Goal: Information Seeking & Learning: Learn about a topic

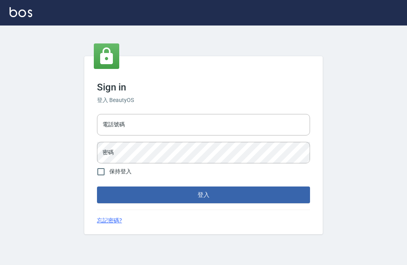
click at [119, 135] on div "電話號碼 電話號碼" at bounding box center [203, 124] width 213 height 21
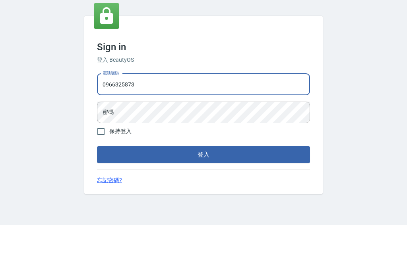
scroll to position [25, 0]
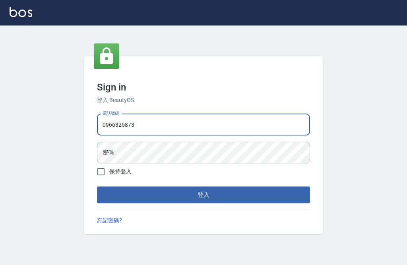
type input "0966325873"
click at [111, 142] on div "密碼 密碼" at bounding box center [203, 152] width 213 height 21
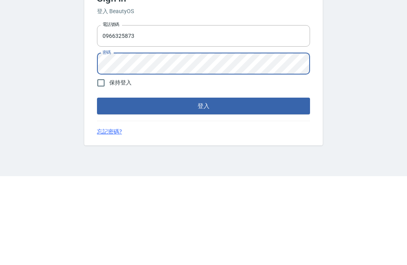
click at [199, 186] on button "登入" at bounding box center [203, 194] width 213 height 17
click at [114, 186] on button "登入" at bounding box center [203, 194] width 213 height 17
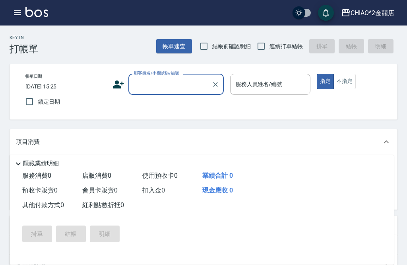
scroll to position [25, 0]
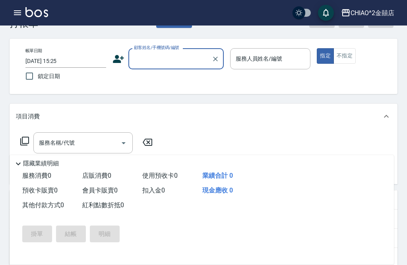
click at [334, 123] on div "項目消費" at bounding box center [204, 115] width 388 height 25
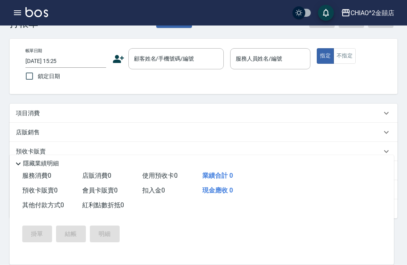
scroll to position [0, 0]
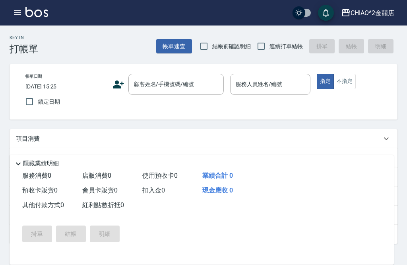
click at [16, 13] on icon "button" at bounding box center [17, 12] width 7 height 5
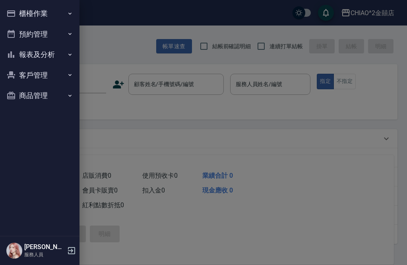
click at [65, 53] on button "報表及分析" at bounding box center [39, 54] width 73 height 21
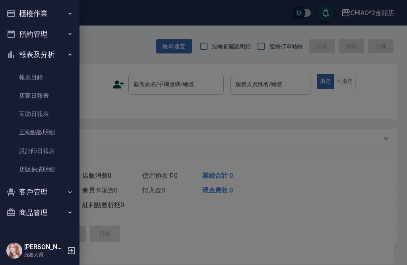
click at [53, 79] on link "報表目錄" at bounding box center [39, 77] width 73 height 18
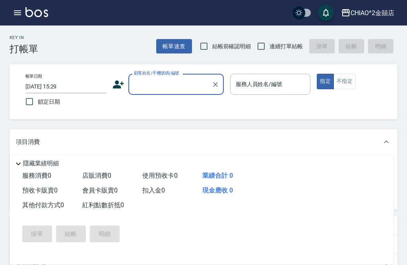
click at [18, 18] on button "button" at bounding box center [18, 13] width 16 height 16
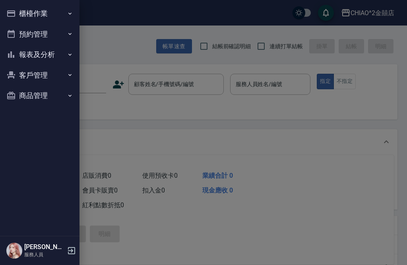
click at [69, 51] on icon "button" at bounding box center [70, 54] width 6 height 6
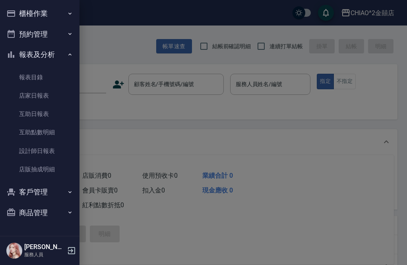
click at [56, 70] on link "報表目錄" at bounding box center [39, 77] width 73 height 18
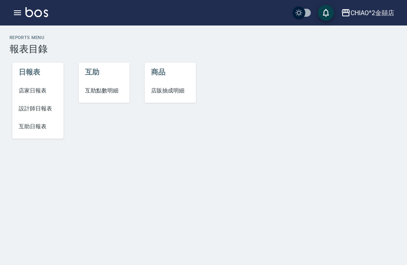
click at [48, 91] on span "店家日報表" at bounding box center [38, 90] width 38 height 8
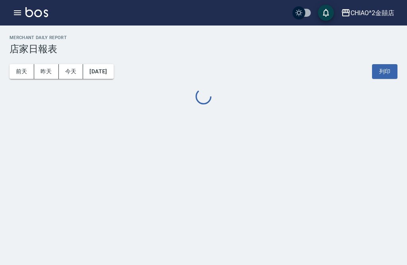
click at [51, 64] on button "昨天" at bounding box center [46, 71] width 25 height 15
click at [17, 16] on icon "button" at bounding box center [18, 13] width 10 height 10
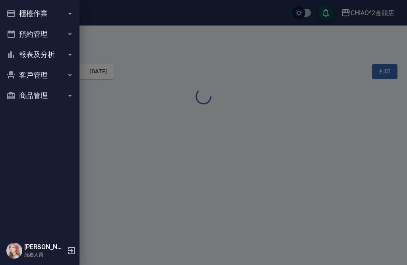
click at [62, 76] on button "客戶管理" at bounding box center [39, 75] width 73 height 21
click at [61, 59] on button "報表及分析" at bounding box center [39, 54] width 73 height 21
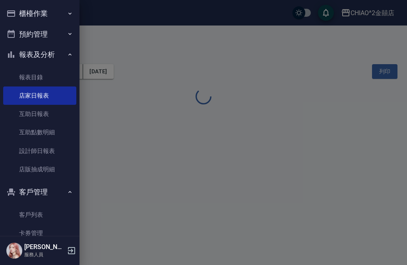
click at [60, 130] on link "互助點數明細" at bounding box center [39, 132] width 73 height 18
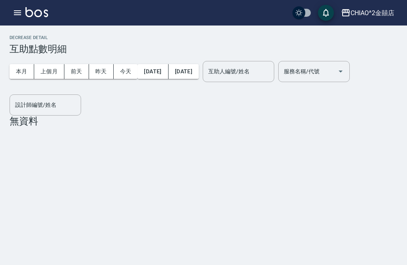
click at [78, 70] on button "前天" at bounding box center [76, 71] width 25 height 15
click at [56, 69] on button "上個月" at bounding box center [49, 71] width 30 height 15
click at [19, 74] on button "本月" at bounding box center [22, 71] width 25 height 15
click at [49, 69] on button "上個月" at bounding box center [49, 71] width 30 height 15
click at [22, 11] on icon "button" at bounding box center [18, 13] width 10 height 10
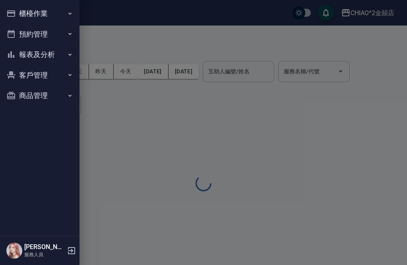
click at [68, 8] on button "櫃檯作業" at bounding box center [39, 13] width 73 height 21
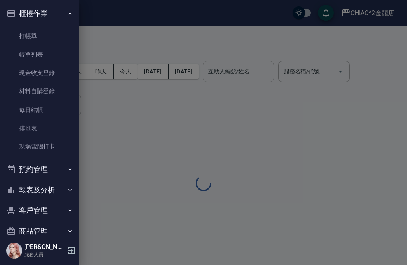
click at [51, 58] on link "帳單列表" at bounding box center [39, 54] width 73 height 18
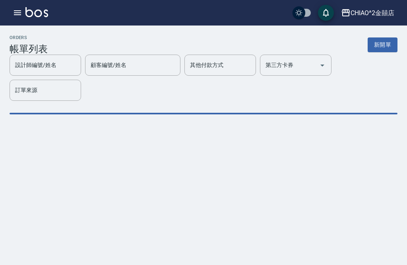
click at [17, 12] on icon "button" at bounding box center [18, 13] width 10 height 10
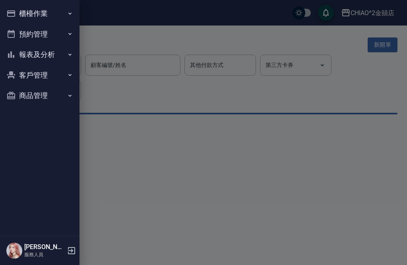
click at [39, 38] on button "預約管理" at bounding box center [39, 34] width 73 height 21
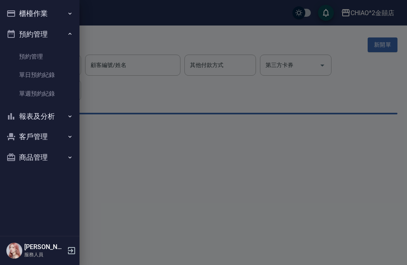
click at [62, 54] on link "預約管理" at bounding box center [39, 56] width 73 height 18
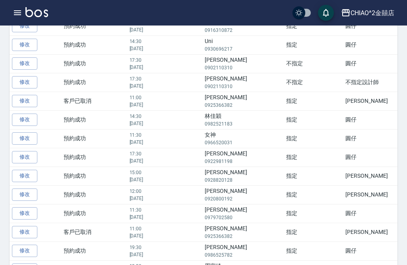
scroll to position [0, 18]
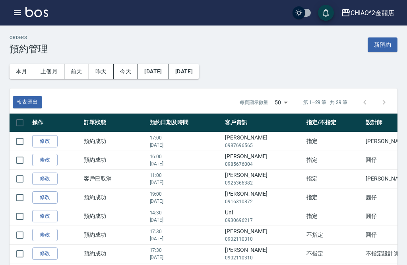
click at [23, 14] on button "button" at bounding box center [18, 13] width 16 height 16
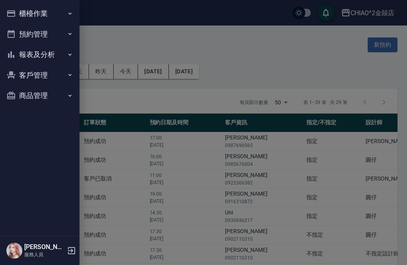
click at [64, 34] on button "預約管理" at bounding box center [39, 34] width 73 height 21
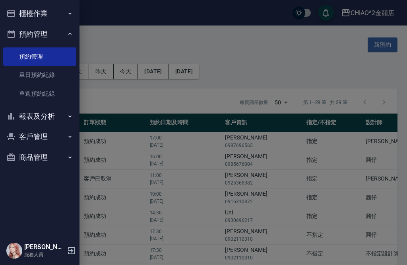
click at [55, 58] on link "預約管理" at bounding box center [39, 56] width 73 height 18
click at [71, 14] on icon "button" at bounding box center [70, 13] width 6 height 6
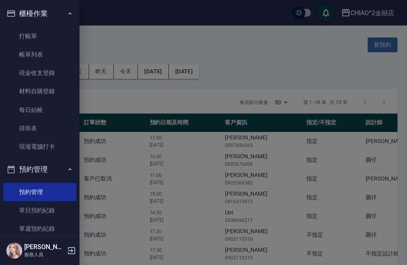
click at [56, 37] on link "打帳單" at bounding box center [39, 36] width 73 height 18
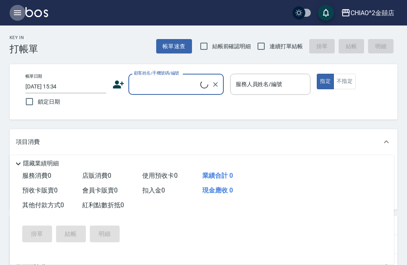
click at [18, 11] on icon "button" at bounding box center [17, 12] width 7 height 5
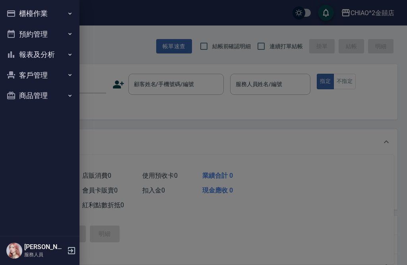
click at [67, 15] on icon "button" at bounding box center [70, 13] width 6 height 6
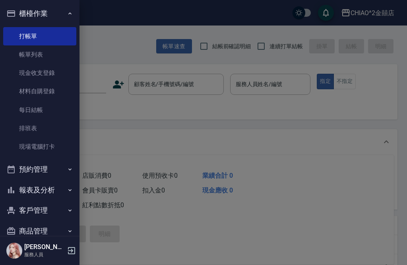
click at [60, 56] on link "帳單列表" at bounding box center [39, 54] width 73 height 18
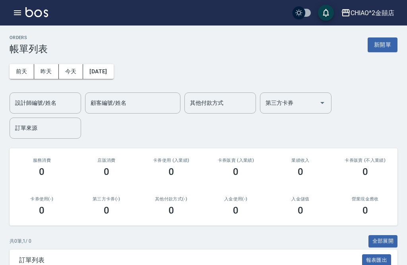
click at [20, 14] on icon "button" at bounding box center [17, 12] width 7 height 5
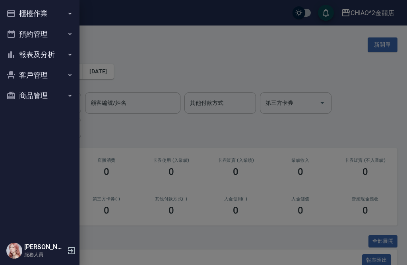
click at [135, 49] on div at bounding box center [203, 132] width 407 height 265
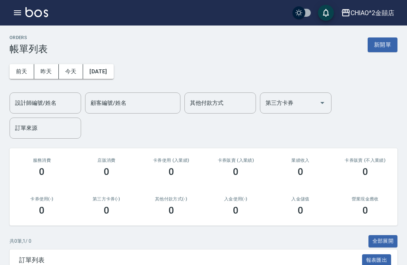
click at [47, 73] on button "昨天" at bounding box center [46, 71] width 25 height 15
click at [22, 69] on button "前天" at bounding box center [22, 71] width 25 height 15
click at [18, 17] on icon "button" at bounding box center [18, 13] width 10 height 10
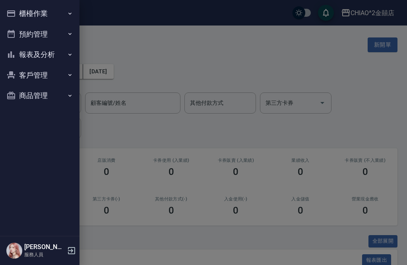
click at [58, 53] on button "報表及分析" at bounding box center [39, 54] width 73 height 21
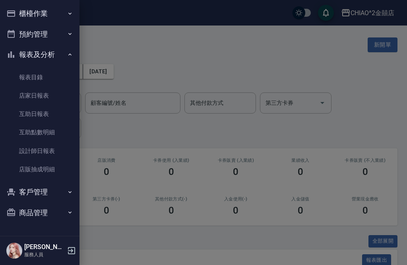
click at [64, 114] on link "互助日報表" at bounding box center [39, 114] width 73 height 18
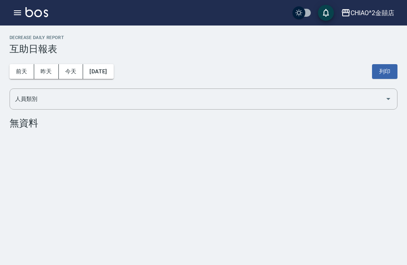
click at [18, 10] on icon "button" at bounding box center [18, 13] width 10 height 10
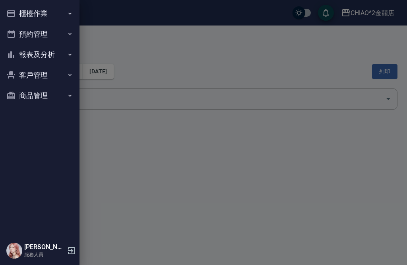
click at [72, 58] on button "報表及分析" at bounding box center [39, 54] width 73 height 21
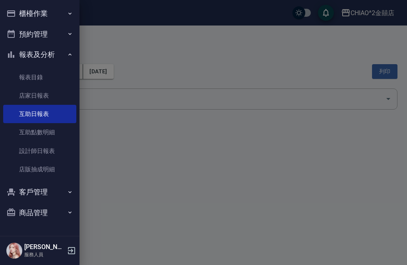
click at [72, 132] on link "互助點數明細" at bounding box center [39, 132] width 73 height 18
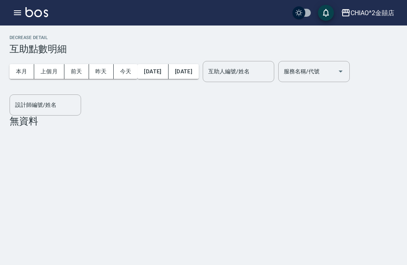
click at [18, 13] on icon "button" at bounding box center [17, 12] width 7 height 5
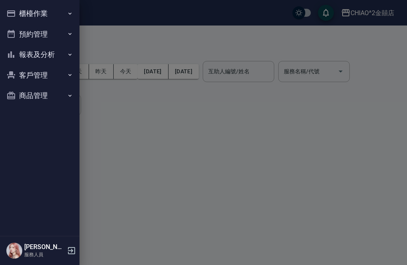
click at [45, 37] on button "預約管理" at bounding box center [39, 34] width 73 height 21
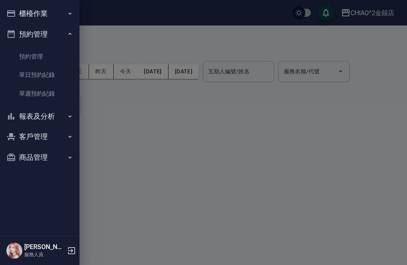
click at [41, 54] on link "預約管理" at bounding box center [39, 56] width 73 height 18
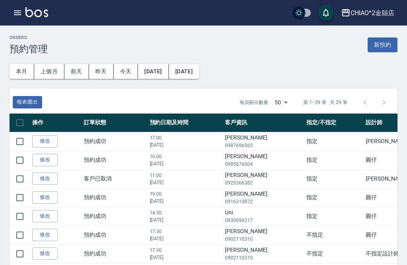
click at [17, 14] on icon "button" at bounding box center [18, 13] width 10 height 10
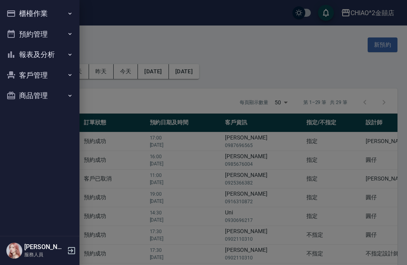
click at [97, 32] on div at bounding box center [203, 132] width 407 height 265
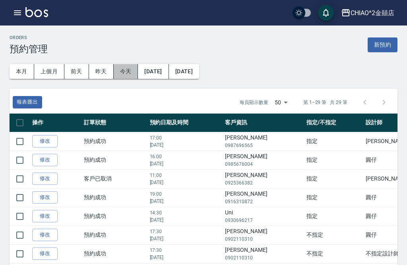
click at [123, 68] on button "今天" at bounding box center [126, 71] width 25 height 15
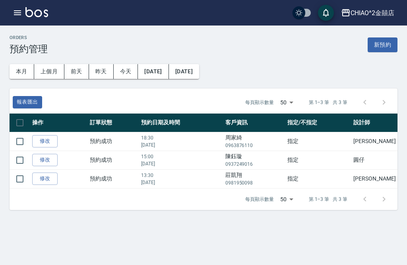
click at [107, 69] on button "昨天" at bounding box center [101, 71] width 25 height 15
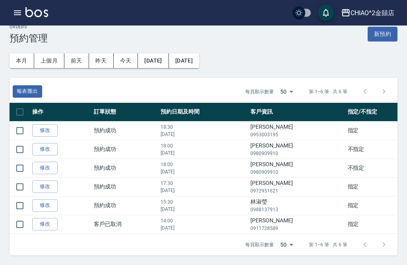
click at [103, 53] on button "昨天" at bounding box center [101, 60] width 25 height 15
click at [76, 53] on button "前天" at bounding box center [76, 60] width 25 height 15
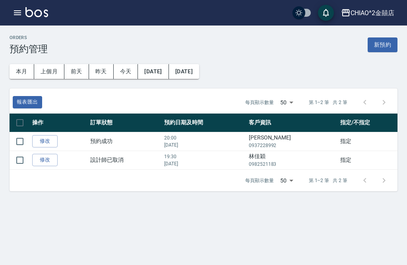
click at [51, 64] on button "上個月" at bounding box center [49, 71] width 30 height 15
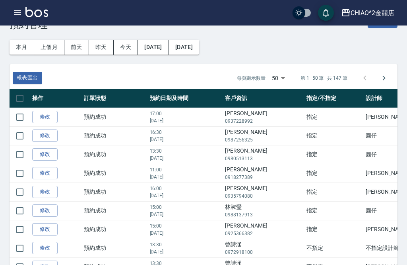
click at [25, 53] on button "本月" at bounding box center [22, 47] width 25 height 15
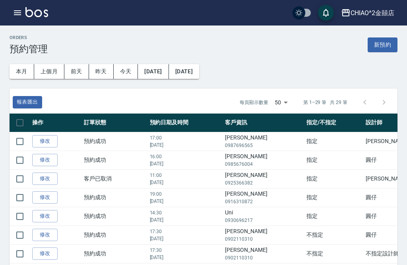
click at [22, 12] on icon "button" at bounding box center [18, 13] width 10 height 10
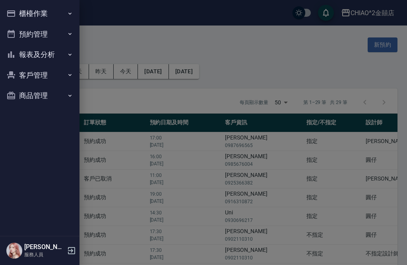
click at [71, 53] on icon "button" at bounding box center [70, 54] width 6 height 6
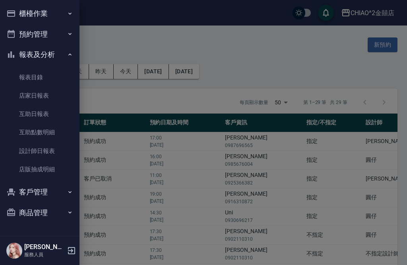
click at [61, 74] on link "報表目錄" at bounding box center [39, 77] width 73 height 18
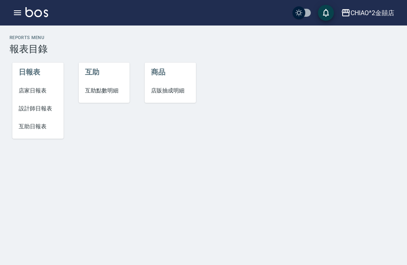
click at [21, 26] on div "Reports Menu 報表目錄 日報表 店家日報表 設計師日報表 互助日報表 互助 互助點數明細 商品 店販抽成明細" at bounding box center [203, 90] width 407 height 130
click at [21, 19] on button "button" at bounding box center [18, 13] width 16 height 16
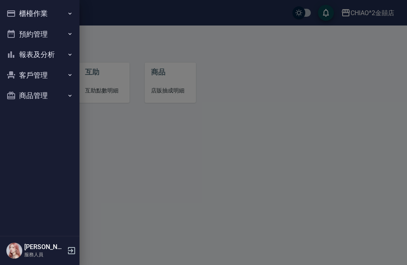
click at [54, 50] on button "報表及分析" at bounding box center [39, 54] width 73 height 21
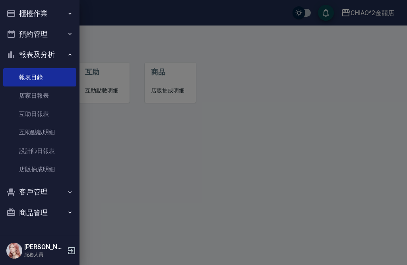
click at [65, 146] on link "設計師日報表" at bounding box center [39, 151] width 73 height 18
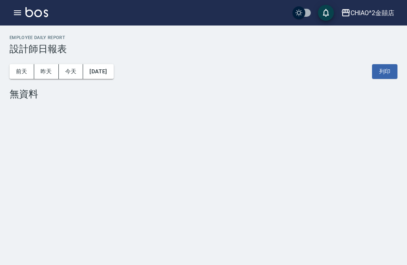
click at [17, 16] on icon "button" at bounding box center [18, 13] width 10 height 10
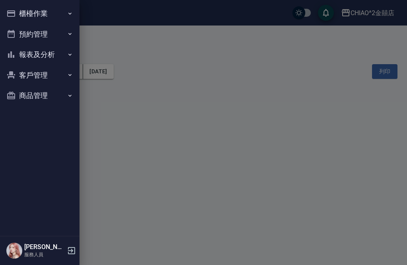
click at [71, 69] on button "客戶管理" at bounding box center [39, 75] width 73 height 21
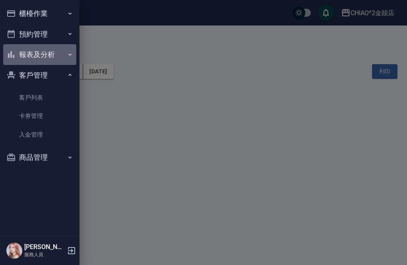
click at [69, 52] on icon "button" at bounding box center [70, 54] width 6 height 6
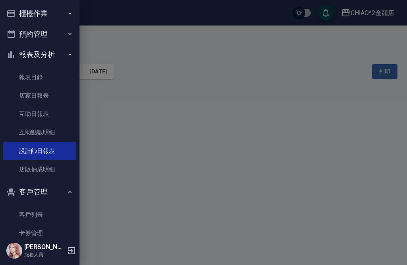
click at [65, 36] on button "預約管理" at bounding box center [39, 34] width 73 height 21
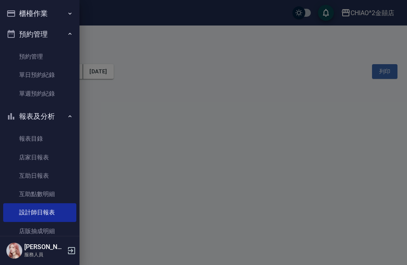
click at [75, 12] on button "櫃檯作業" at bounding box center [39, 13] width 73 height 21
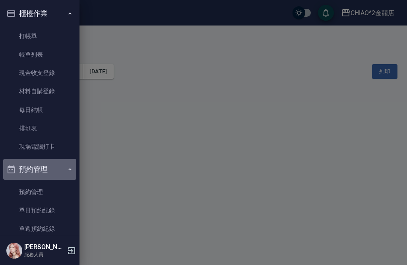
click at [68, 166] on icon "button" at bounding box center [70, 169] width 6 height 6
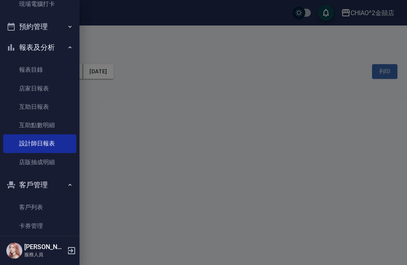
scroll to position [143, 0]
click at [58, 101] on link "互助日報表" at bounding box center [39, 106] width 73 height 18
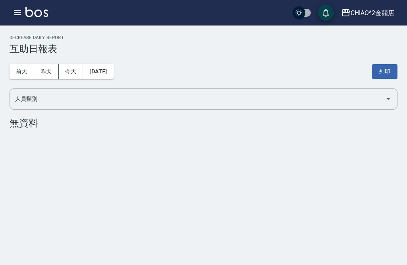
click at [16, 15] on icon "button" at bounding box center [17, 12] width 7 height 5
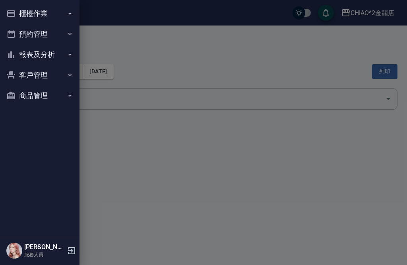
click at [64, 36] on button "預約管理" at bounding box center [39, 34] width 73 height 21
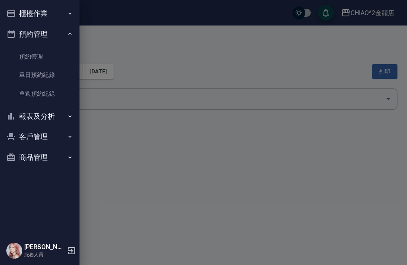
click at [64, 110] on button "報表及分析" at bounding box center [39, 116] width 73 height 21
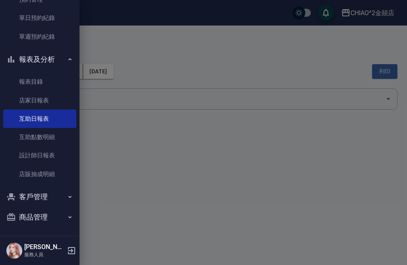
scroll to position [56, 0]
click at [60, 78] on link "報表目錄" at bounding box center [39, 82] width 73 height 18
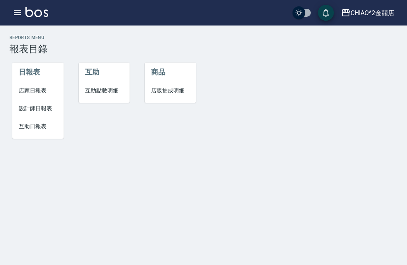
click at [38, 105] on span "設計師日報表" at bounding box center [38, 108] width 38 height 8
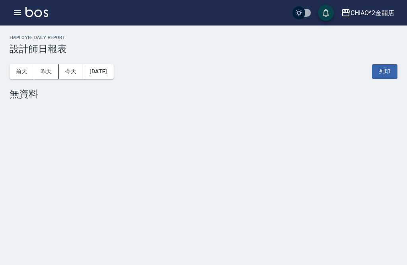
click at [96, 70] on button "[DATE]" at bounding box center [98, 71] width 30 height 15
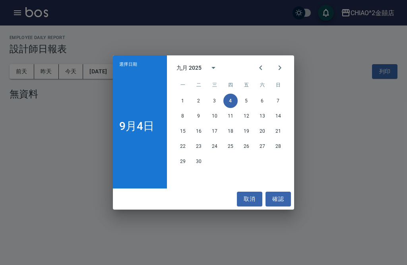
click at [80, 123] on div "選擇日期 9月4日 九月 2025 一 二 三 四 五 六 日 1 2 3 4 5 6 7 8 9 10 11 12 13 14 15 16 17 18 19…" at bounding box center [203, 132] width 407 height 265
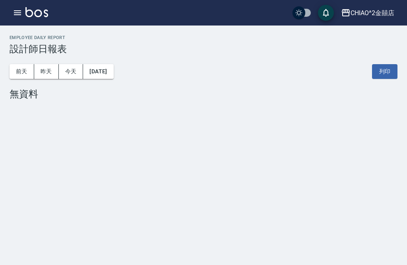
click at [214, 66] on div "前天 昨天 今天 2025/09/04 列印" at bounding box center [204, 72] width 388 height 34
click at [15, 13] on icon "button" at bounding box center [17, 12] width 7 height 5
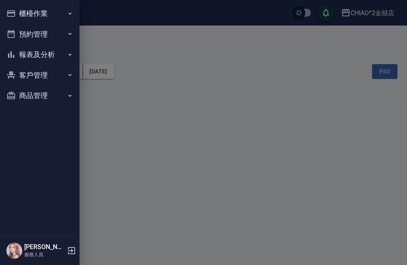
click at [62, 14] on button "櫃檯作業" at bounding box center [39, 13] width 73 height 21
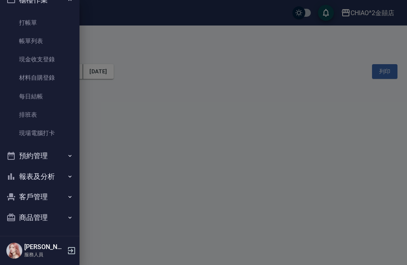
scroll to position [13, 0]
click at [60, 112] on link "排班表" at bounding box center [39, 115] width 73 height 18
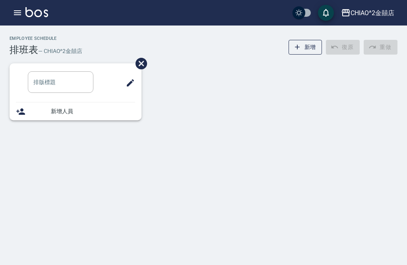
click at [18, 17] on icon "button" at bounding box center [18, 13] width 10 height 10
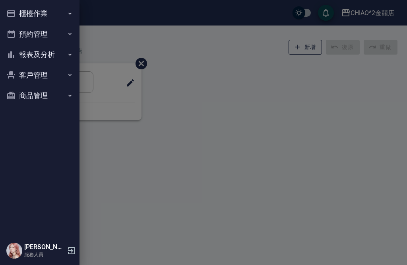
click at [62, 53] on button "報表及分析" at bounding box center [39, 54] width 73 height 21
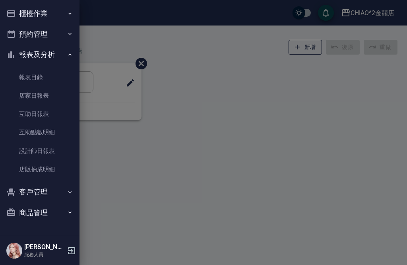
click at [66, 149] on link "設計師日報表" at bounding box center [39, 151] width 73 height 18
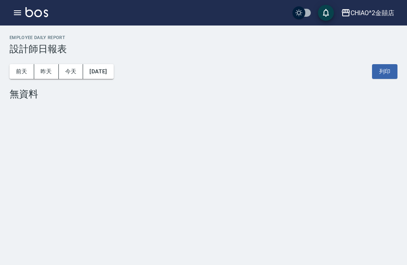
click at [18, 17] on icon "button" at bounding box center [18, 13] width 10 height 10
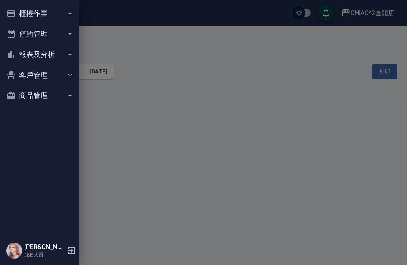
click at [62, 76] on button "客戶管理" at bounding box center [39, 75] width 73 height 21
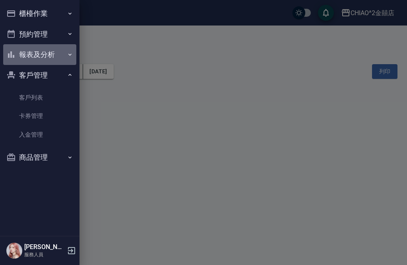
click at [65, 59] on button "報表及分析" at bounding box center [39, 54] width 73 height 21
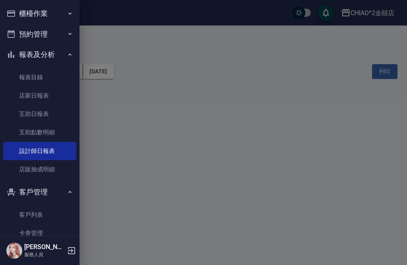
click at [56, 81] on link "報表目錄" at bounding box center [39, 77] width 73 height 18
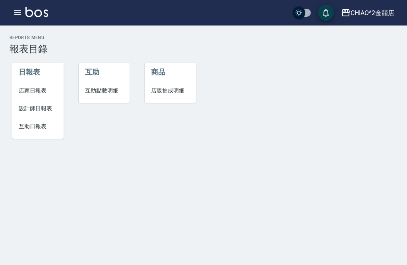
click at [19, 15] on icon "button" at bounding box center [17, 12] width 7 height 5
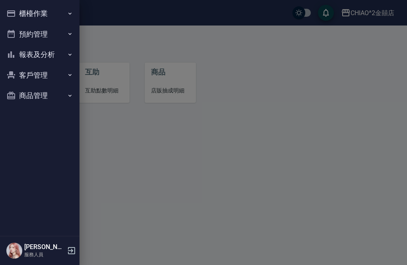
click at [56, 21] on button "櫃檯作業" at bounding box center [39, 13] width 73 height 21
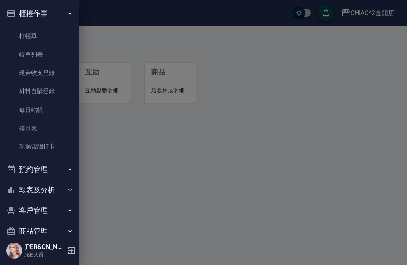
click at [62, 127] on link "排班表" at bounding box center [39, 128] width 73 height 18
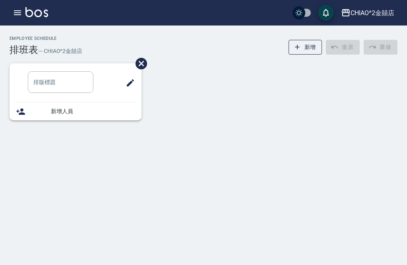
click at [19, 14] on icon "button" at bounding box center [17, 12] width 7 height 5
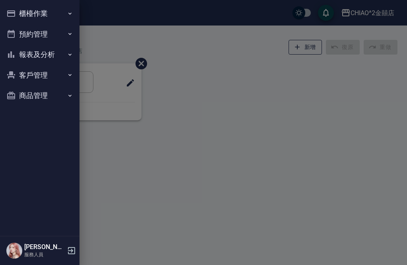
click at [67, 54] on icon "button" at bounding box center [70, 54] width 6 height 6
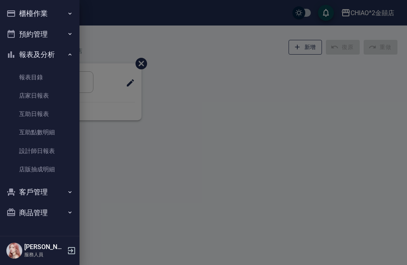
click at [56, 77] on link "報表目錄" at bounding box center [39, 77] width 73 height 18
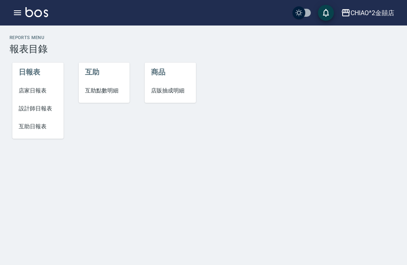
click at [19, 14] on icon "button" at bounding box center [17, 12] width 7 height 5
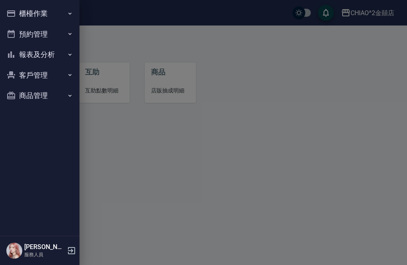
click at [65, 55] on button "報表及分析" at bounding box center [39, 54] width 73 height 21
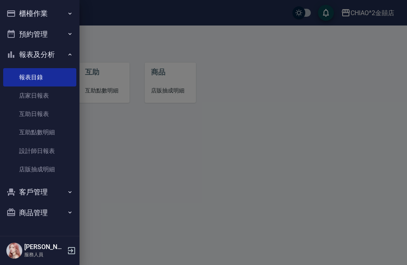
click at [69, 189] on icon "button" at bounding box center [70, 192] width 6 height 6
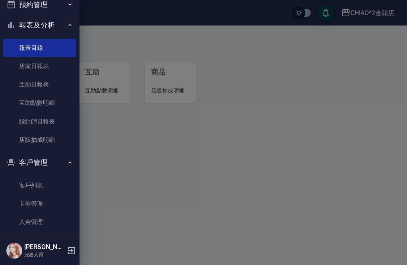
scroll to position [31, 0]
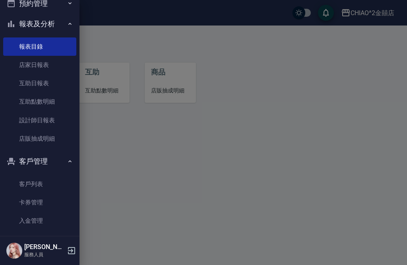
click at [63, 123] on link "設計師日報表" at bounding box center [39, 120] width 73 height 18
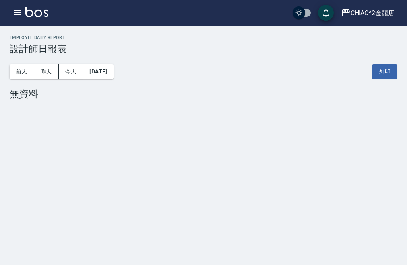
click at [56, 68] on button "昨天" at bounding box center [46, 71] width 25 height 15
click at [24, 68] on button "前天" at bounding box center [22, 71] width 25 height 15
click at [19, 14] on icon "button" at bounding box center [18, 13] width 10 height 10
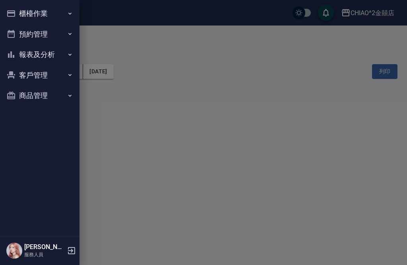
click at [54, 45] on button "報表及分析" at bounding box center [39, 54] width 73 height 21
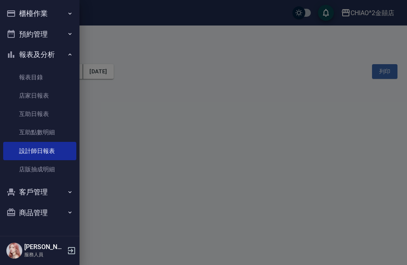
click at [66, 110] on link "互助日報表" at bounding box center [39, 114] width 73 height 18
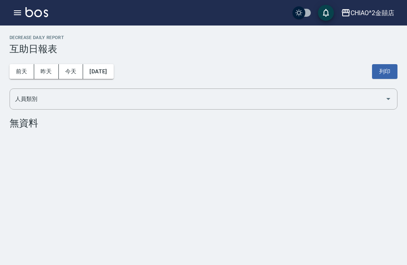
click at [22, 16] on icon "button" at bounding box center [18, 13] width 10 height 10
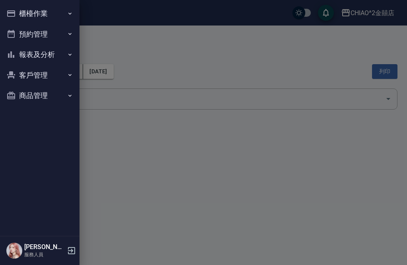
click at [48, 34] on button "預約管理" at bounding box center [39, 34] width 73 height 21
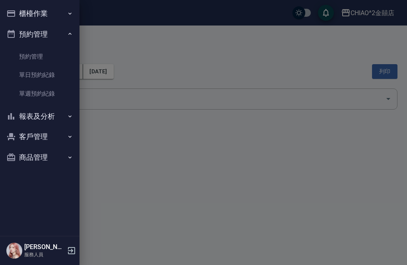
click at [60, 53] on link "預約管理" at bounding box center [39, 56] width 73 height 18
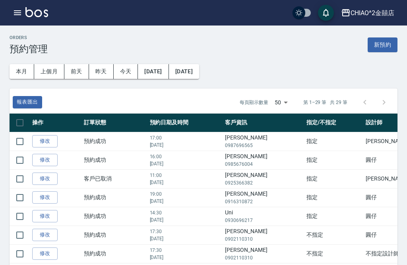
click at [22, 14] on button "button" at bounding box center [18, 13] width 16 height 16
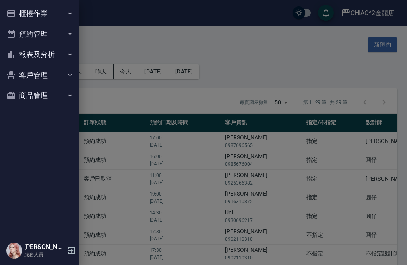
click at [127, 49] on div at bounding box center [203, 132] width 407 height 265
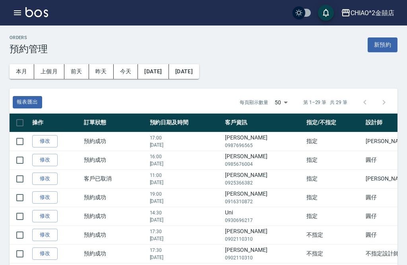
click at [14, 18] on button "button" at bounding box center [18, 13] width 16 height 16
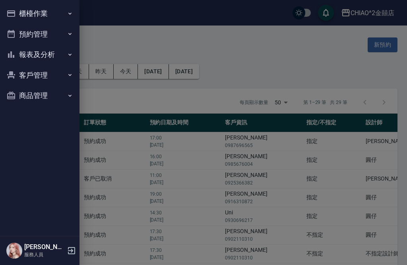
click at [271, 53] on div at bounding box center [203, 132] width 407 height 265
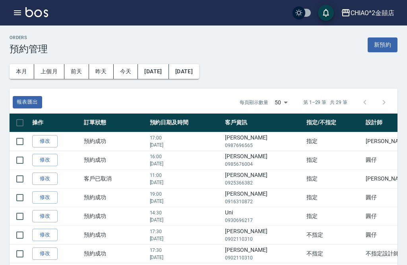
click at [21, 14] on icon "button" at bounding box center [17, 12] width 7 height 5
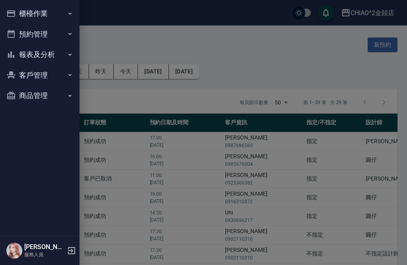
click at [70, 35] on icon "button" at bounding box center [69, 34] width 3 height 2
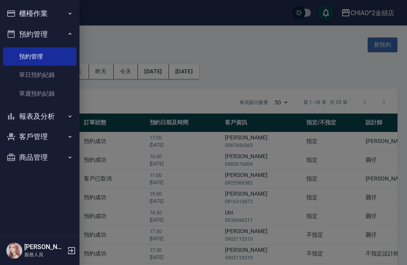
click at [64, 76] on link "單日預約紀錄" at bounding box center [39, 75] width 73 height 18
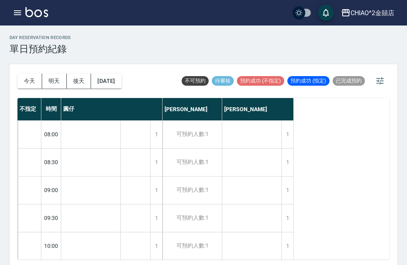
click at [19, 19] on button "button" at bounding box center [18, 13] width 16 height 16
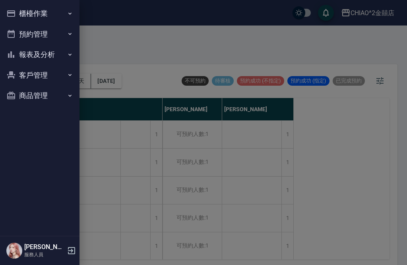
click at [56, 12] on button "櫃檯作業" at bounding box center [39, 13] width 73 height 21
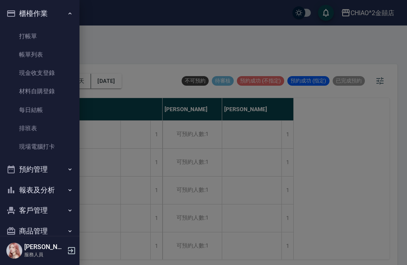
click at [50, 36] on link "打帳單" at bounding box center [39, 36] width 73 height 18
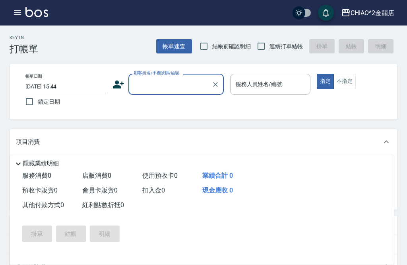
click at [178, 48] on button "帳單速查" at bounding box center [174, 46] width 36 height 15
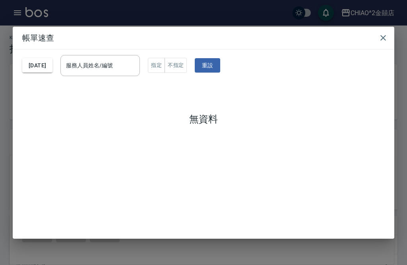
click at [381, 33] on icon "button" at bounding box center [384, 38] width 10 height 10
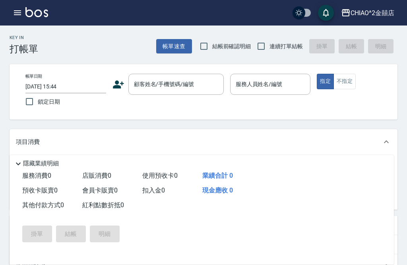
click at [18, 11] on icon "button" at bounding box center [17, 12] width 7 height 5
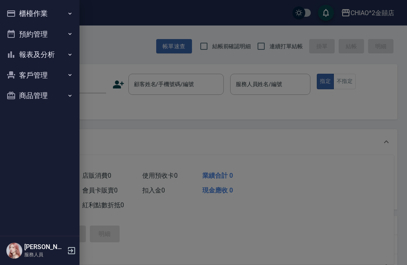
click at [125, 50] on div at bounding box center [203, 132] width 407 height 265
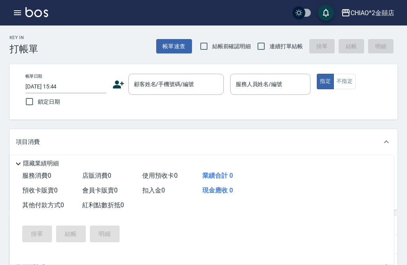
click at [18, 19] on button "button" at bounding box center [18, 13] width 16 height 16
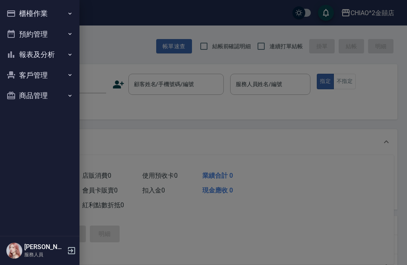
click at [113, 41] on div at bounding box center [203, 132] width 407 height 265
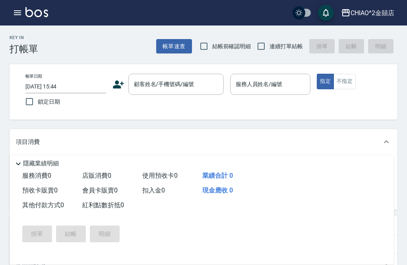
click at [18, 20] on button "button" at bounding box center [18, 13] width 16 height 16
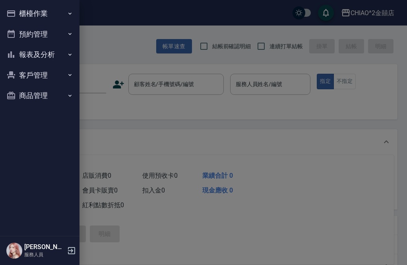
click at [51, 13] on button "櫃檯作業" at bounding box center [39, 13] width 73 height 21
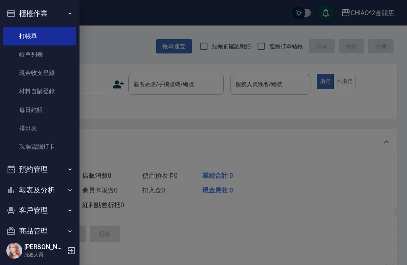
click at [51, 55] on link "帳單列表" at bounding box center [39, 54] width 73 height 18
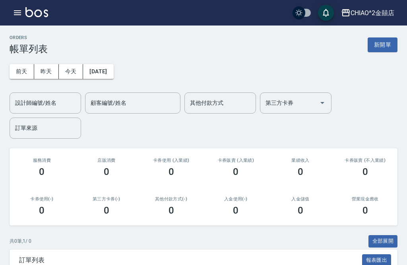
click at [47, 74] on button "昨天" at bounding box center [46, 71] width 25 height 15
click at [18, 70] on button "前天" at bounding box center [22, 71] width 25 height 15
click at [18, 17] on icon "button" at bounding box center [18, 13] width 10 height 10
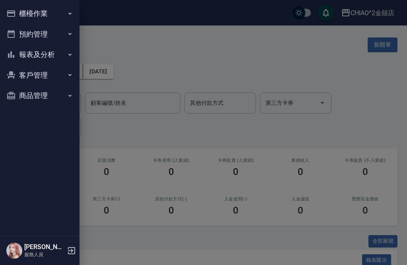
click at [103, 28] on div at bounding box center [203, 132] width 407 height 265
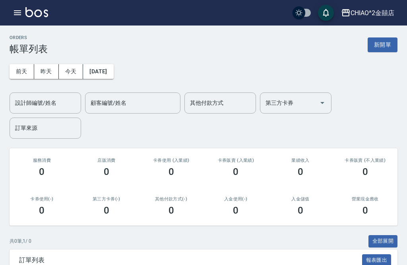
click at [103, 72] on button "2025/09/02" at bounding box center [98, 71] width 30 height 15
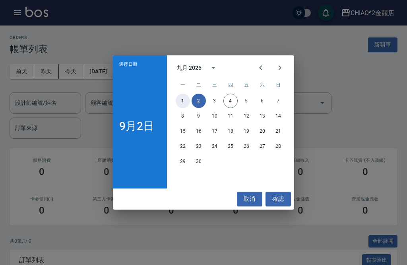
click at [178, 101] on button "1" at bounding box center [183, 100] width 14 height 14
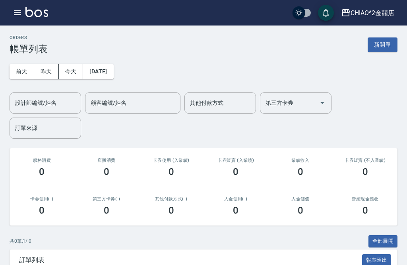
click at [21, 14] on icon "button" at bounding box center [18, 13] width 10 height 10
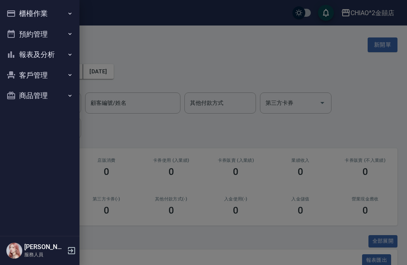
click at [59, 53] on button "報表及分析" at bounding box center [39, 54] width 73 height 21
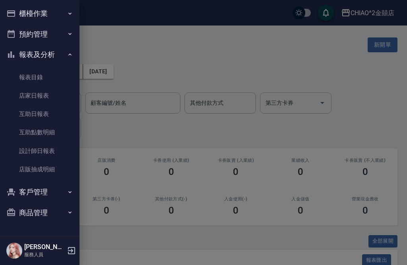
click at [58, 148] on link "設計師日報表" at bounding box center [39, 151] width 73 height 18
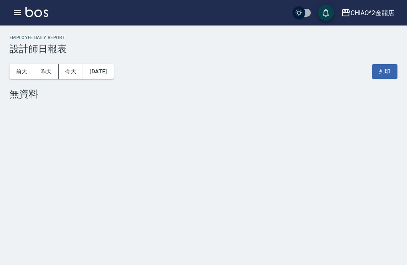
click at [20, 10] on icon "button" at bounding box center [17, 12] width 7 height 5
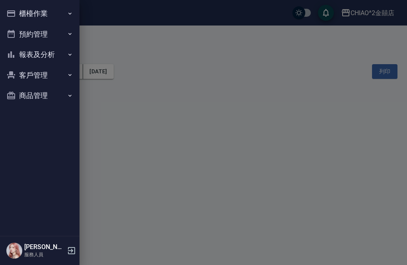
click at [55, 33] on button "預約管理" at bounding box center [39, 34] width 73 height 21
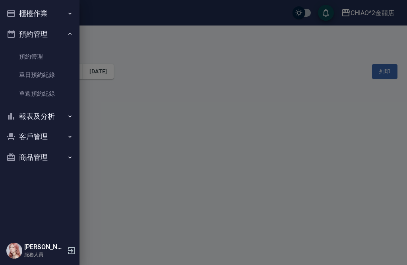
click at [60, 9] on button "櫃檯作業" at bounding box center [39, 13] width 73 height 21
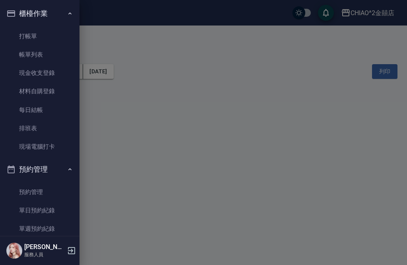
click at [51, 40] on link "打帳單" at bounding box center [39, 36] width 73 height 18
